Goal: Transaction & Acquisition: Download file/media

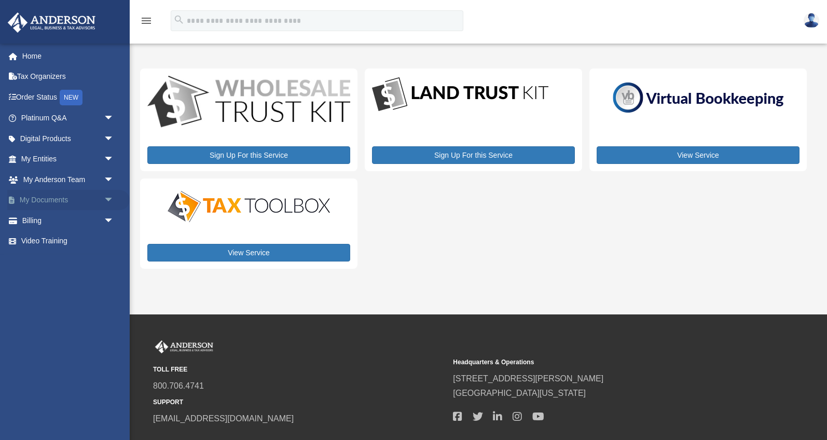
click at [68, 200] on link "My Documents arrow_drop_down" at bounding box center [68, 200] width 123 height 21
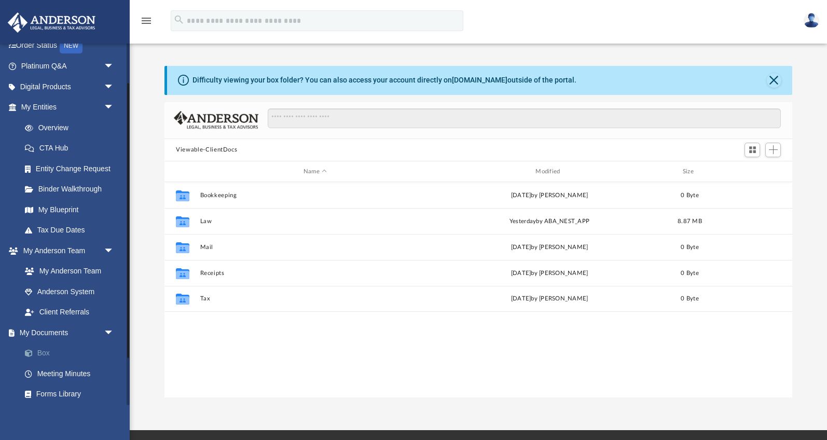
scroll to position [53, 0]
click at [72, 355] on link "Box" at bounding box center [72, 352] width 115 height 21
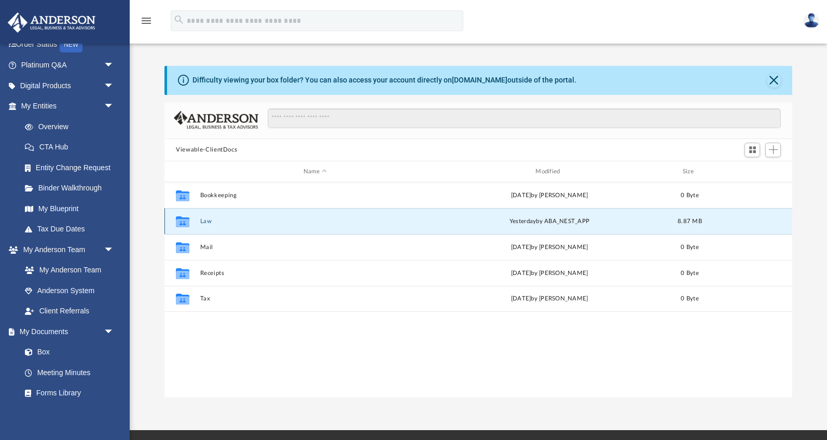
click at [310, 222] on button "Law" at bounding box center [315, 221] width 230 height 7
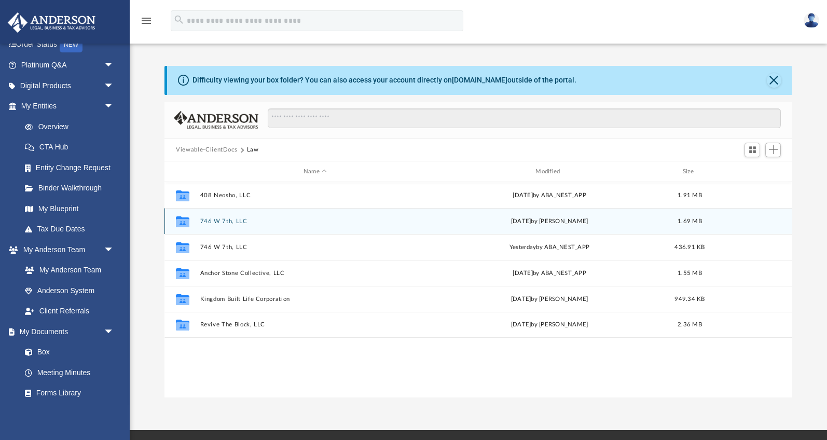
click at [299, 226] on div "Collaborated Folder 746 W 7th, LLC [DATE] by [PERSON_NAME] 1.69 MB" at bounding box center [479, 221] width 628 height 26
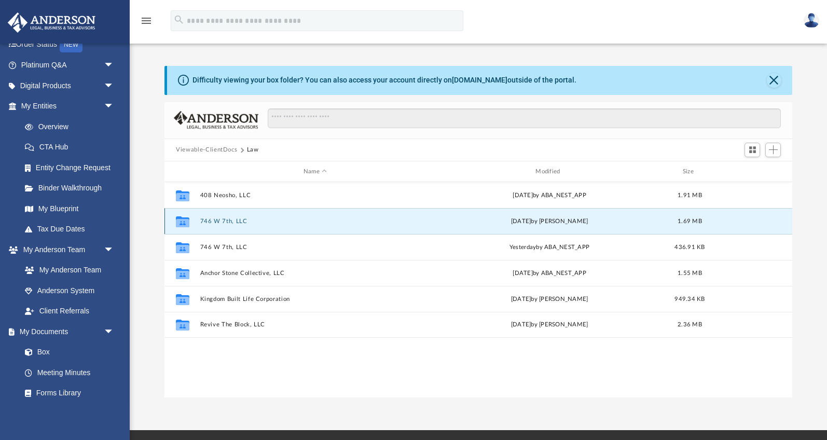
click at [299, 226] on div "Collaborated Folder 746 W 7th, LLC [DATE] by [PERSON_NAME] 1.69 MB" at bounding box center [479, 221] width 628 height 26
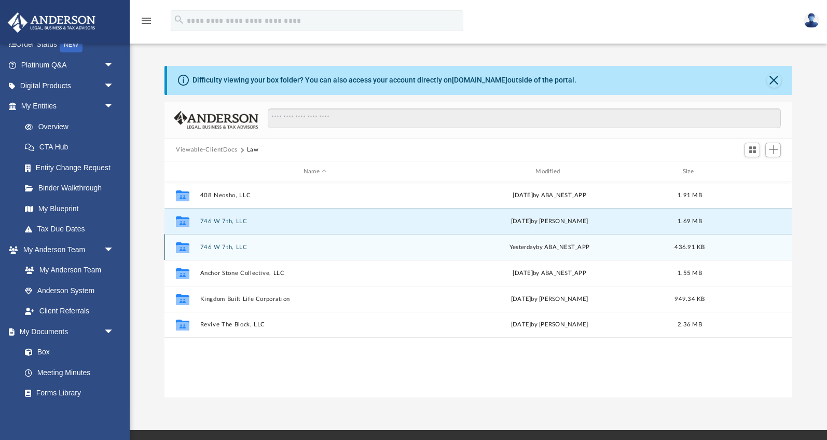
click at [238, 248] on button "746 W 7th, LLC" at bounding box center [315, 247] width 230 height 7
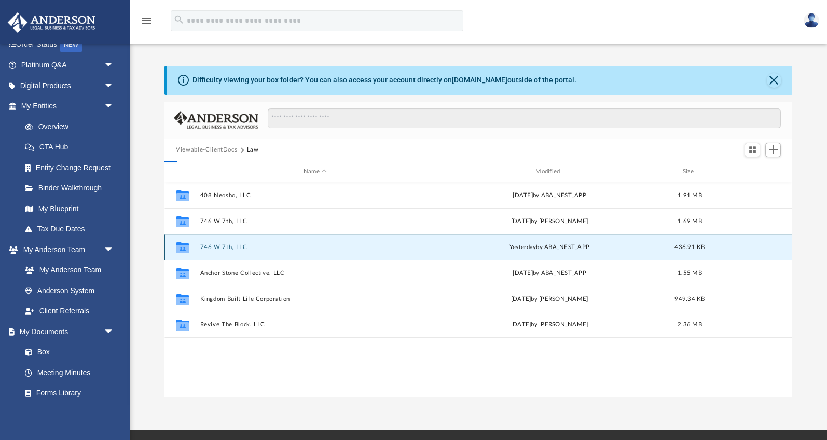
click at [238, 248] on button "746 W 7th, LLC" at bounding box center [315, 247] width 230 height 7
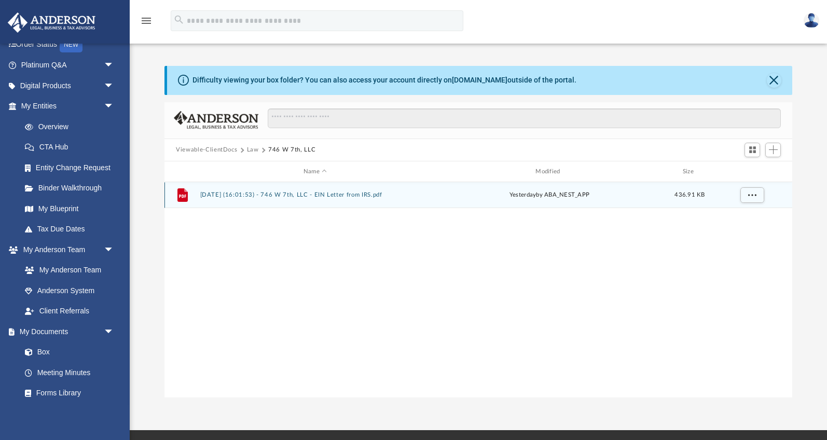
click at [343, 198] on button "[DATE] (16:01:53) - 746 W 7th, LLC - EIN Letter from IRS.pdf" at bounding box center [315, 195] width 230 height 7
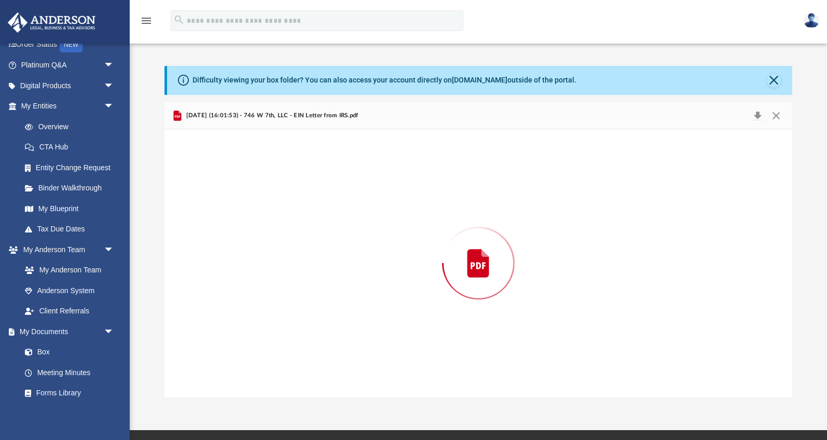
click at [343, 198] on div "Preview" at bounding box center [479, 263] width 628 height 268
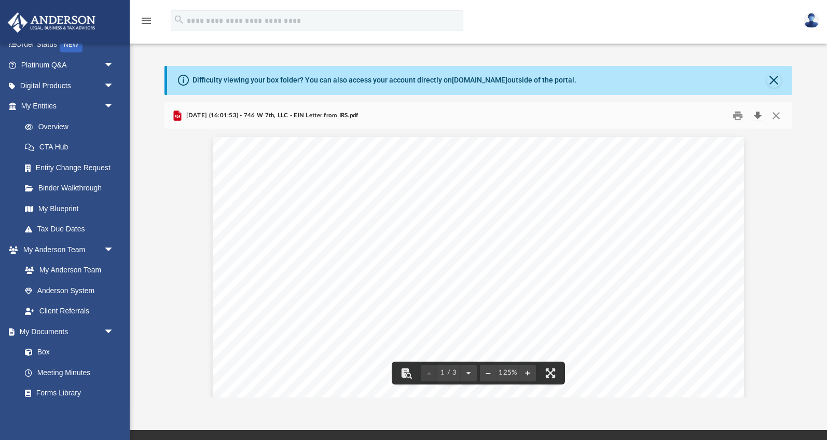
click at [756, 115] on button "Download" at bounding box center [758, 115] width 19 height 16
